Goal: Task Accomplishment & Management: Manage account settings

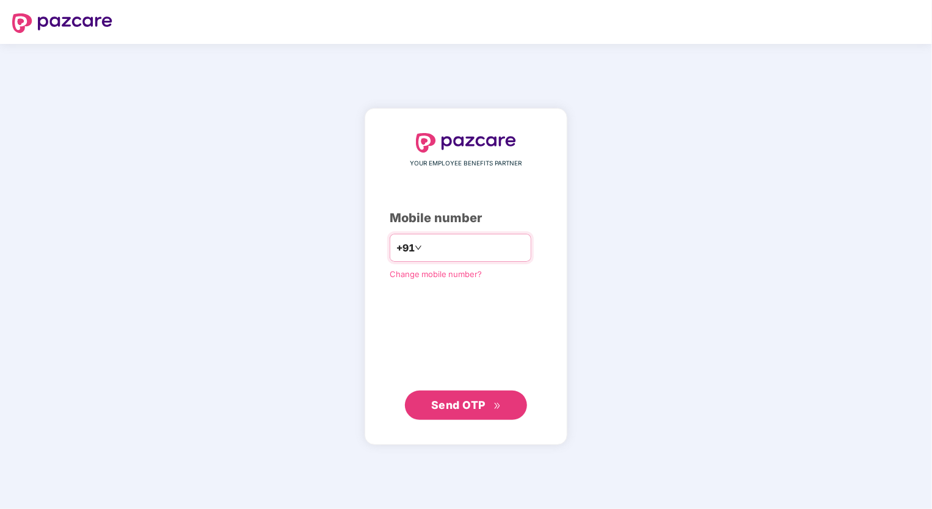
click at [493, 247] on input "number" at bounding box center [474, 248] width 100 height 20
type input "**********"
click at [470, 413] on span "Send OTP" at bounding box center [466, 404] width 70 height 17
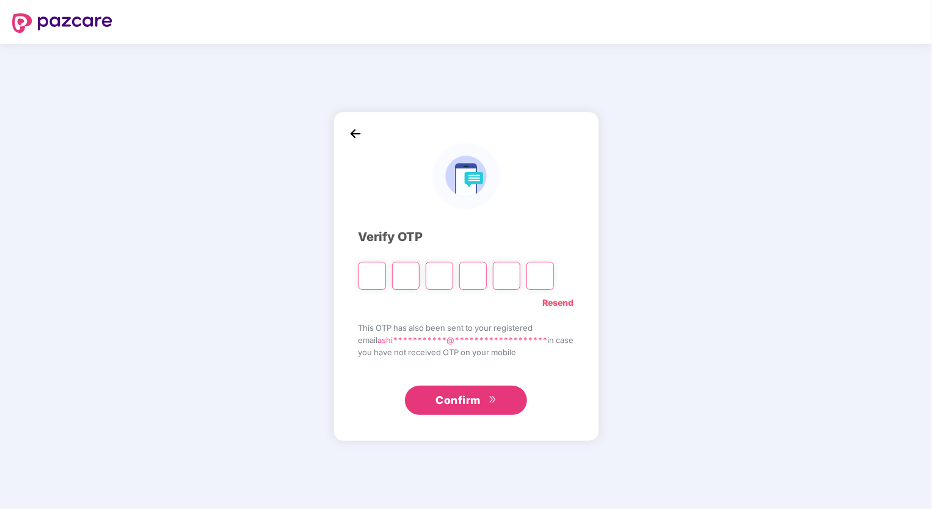
type input "*"
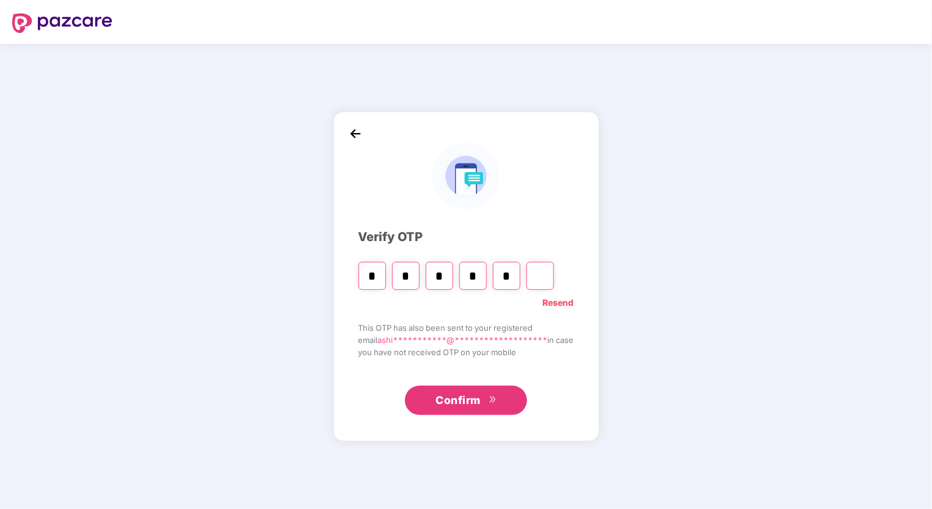
type input "*"
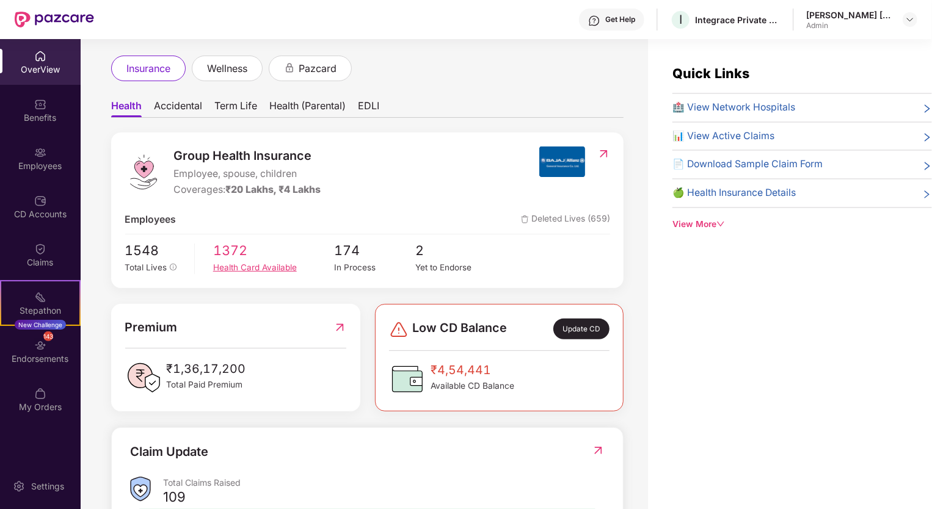
scroll to position [241, 0]
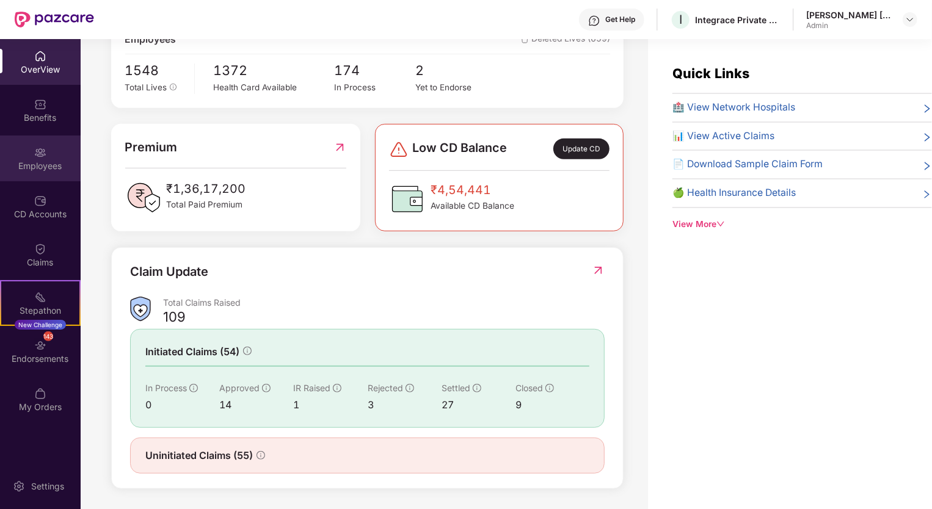
click at [52, 152] on div "Employees" at bounding box center [40, 159] width 81 height 46
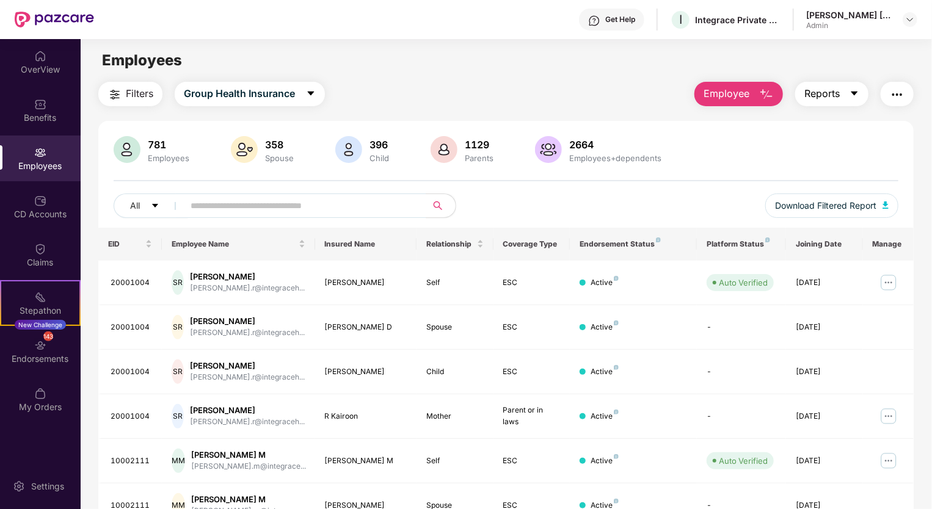
click at [854, 94] on icon "caret-down" at bounding box center [854, 94] width 7 height 4
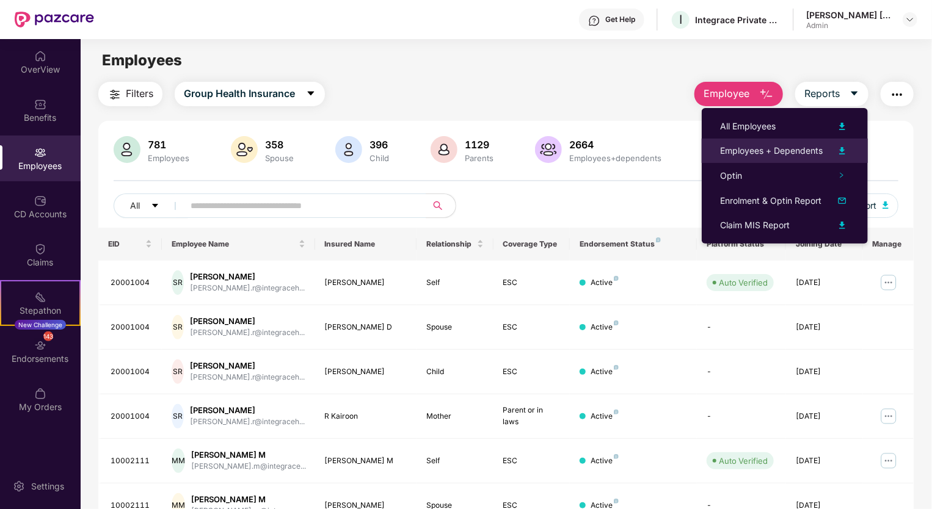
click at [768, 146] on div "Employees + Dependents" at bounding box center [771, 150] width 103 height 13
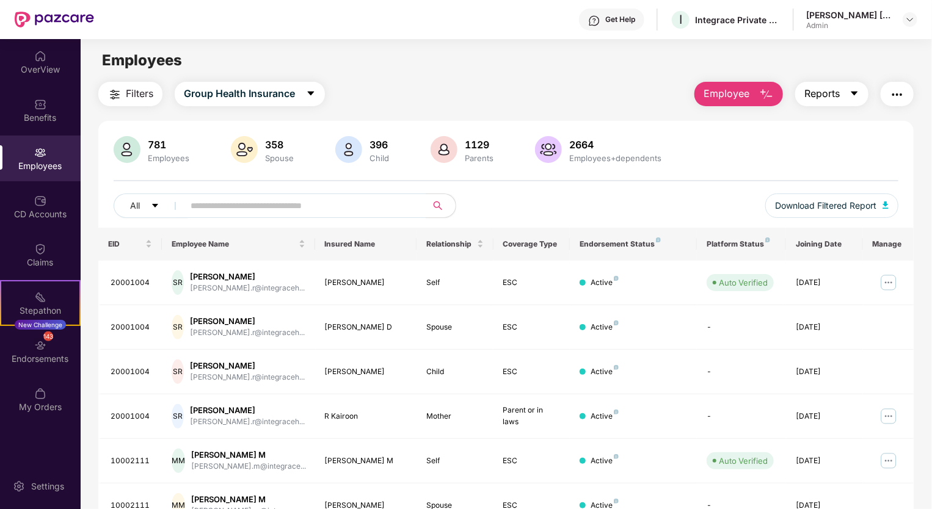
click at [853, 98] on icon "caret-down" at bounding box center [854, 94] width 10 height 10
